Goal: Complete application form

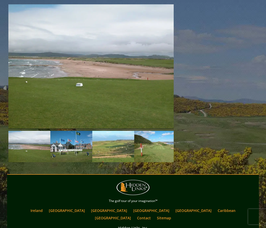
scroll to position [760, 0]
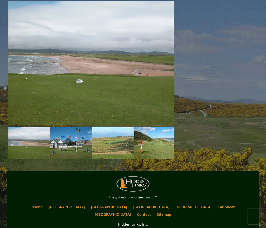
click at [45, 203] on link "Ireland" at bounding box center [36, 206] width 17 height 7
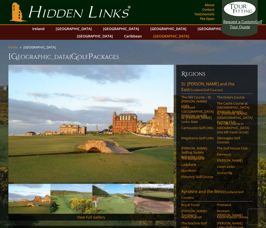
click at [192, 32] on link "[GEOGRAPHIC_DATA]" at bounding box center [171, 35] width 41 height 7
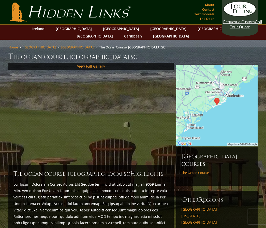
click at [232, 118] on img at bounding box center [218, 106] width 82 height 82
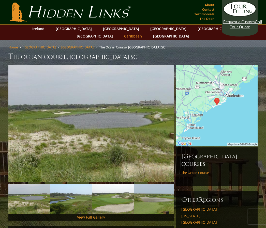
click at [145, 32] on link "Caribbean" at bounding box center [133, 35] width 23 height 7
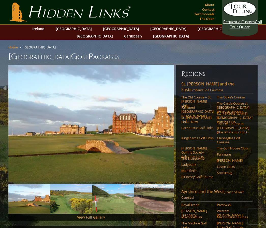
click at [191, 126] on link "Carnoustie Golf Links" at bounding box center [198, 128] width 32 height 4
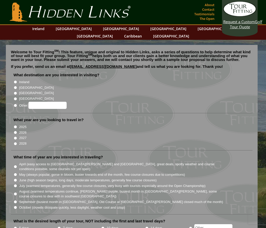
click at [15, 80] on input "Ireland" at bounding box center [15, 81] width 3 height 3
radio input "true"
click at [14, 84] on li "[GEOGRAPHIC_DATA]" at bounding box center [133, 87] width 241 height 6
click at [14, 86] on input "[GEOGRAPHIC_DATA]" at bounding box center [15, 87] width 3 height 3
radio input "true"
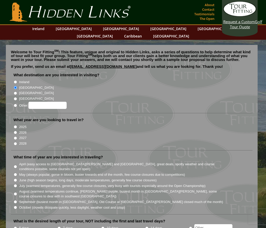
click at [14, 80] on input "Ireland" at bounding box center [15, 81] width 3 height 3
radio input "true"
click at [16, 86] on input "[GEOGRAPHIC_DATA]" at bounding box center [15, 87] width 3 height 3
radio input "true"
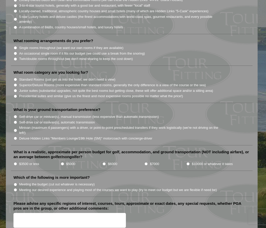
scroll to position [452, 0]
